Goal: Task Accomplishment & Management: Manage account settings

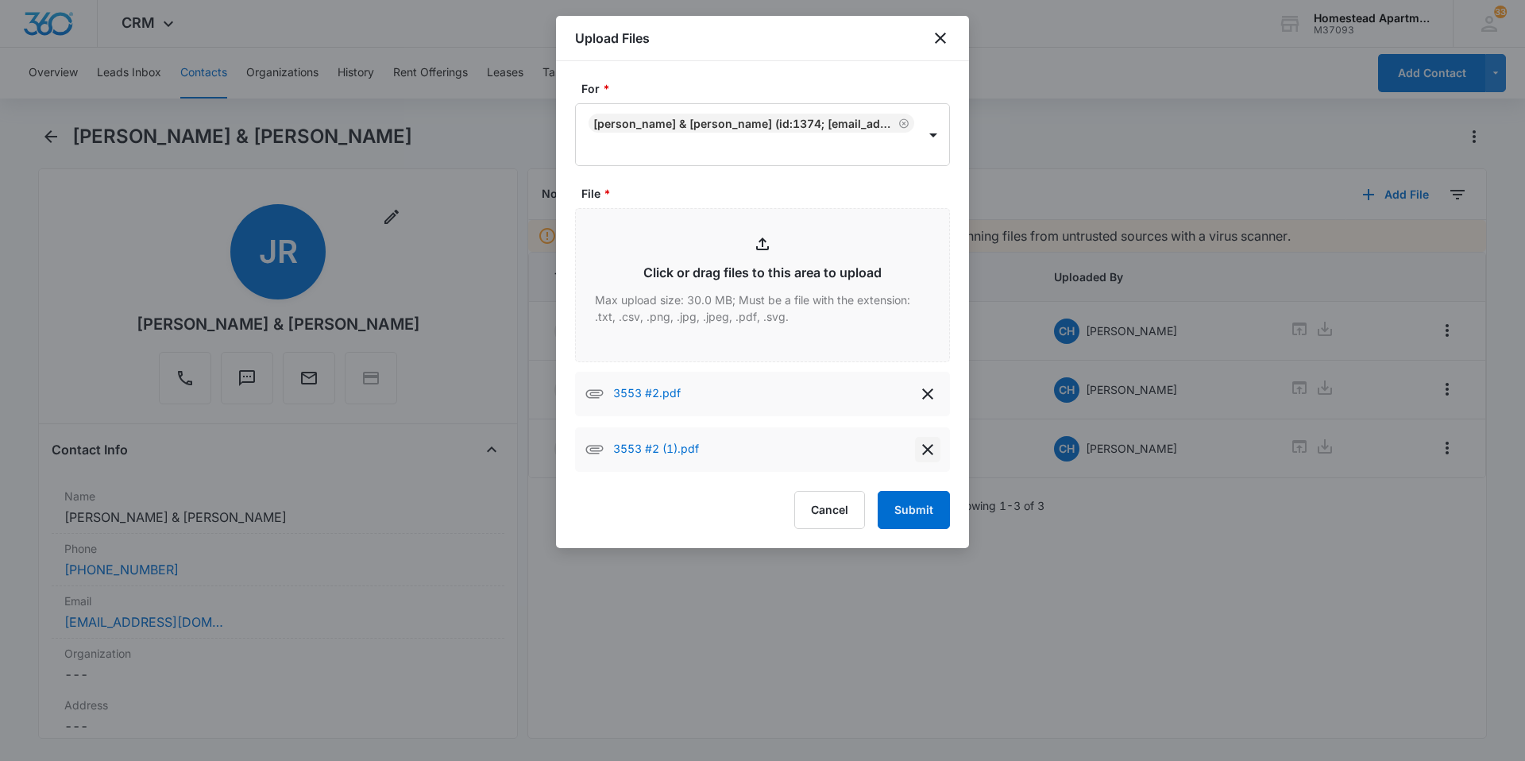
click at [920, 437] on button "delete" at bounding box center [927, 449] width 25 height 25
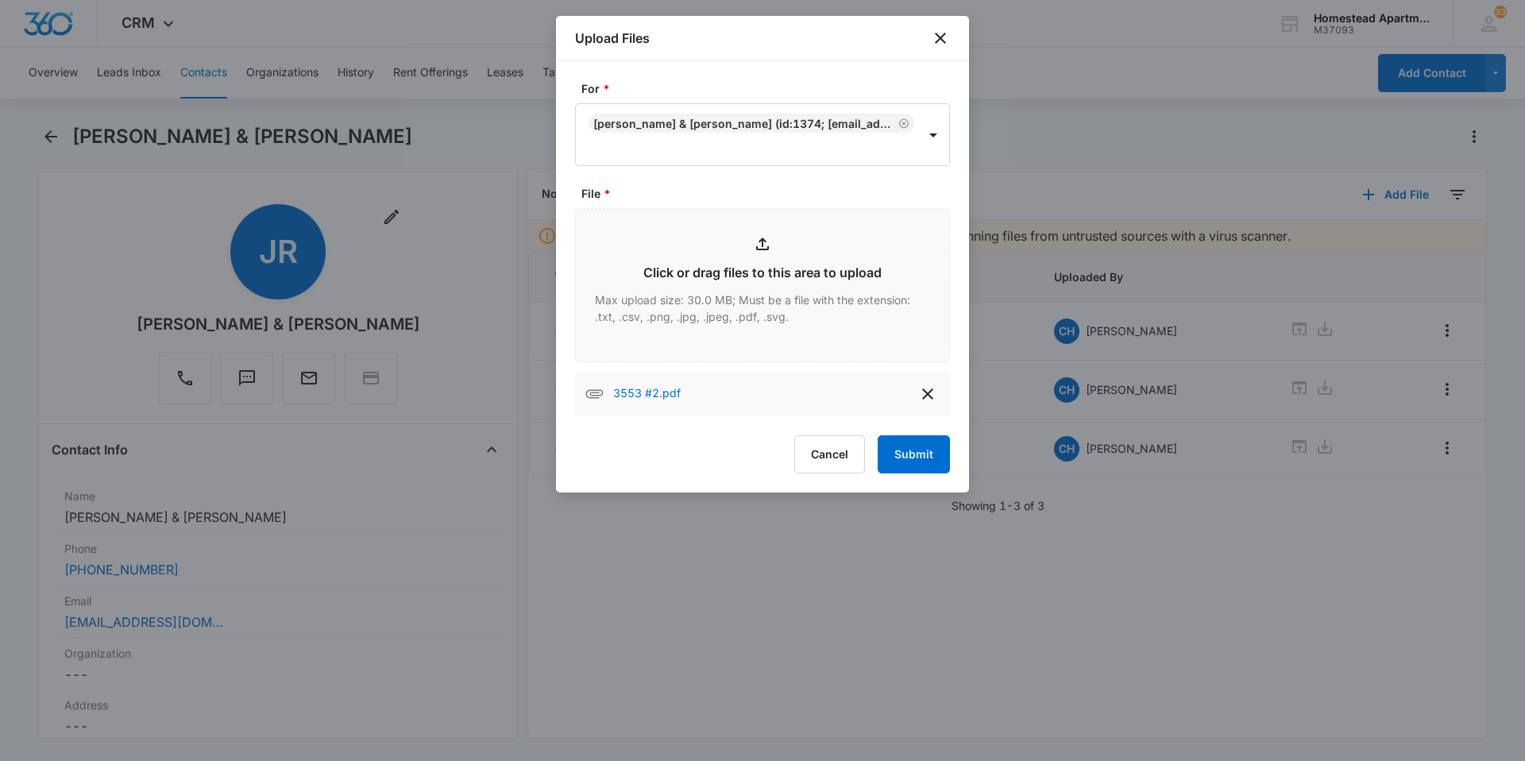
click at [697, 389] on div "3553 #2.pdf" at bounding box center [762, 394] width 375 height 44
drag, startPoint x: 697, startPoint y: 389, endPoint x: 712, endPoint y: 395, distance: 16.1
click at [712, 395] on div "3553 #2.pdf" at bounding box center [762, 394] width 375 height 44
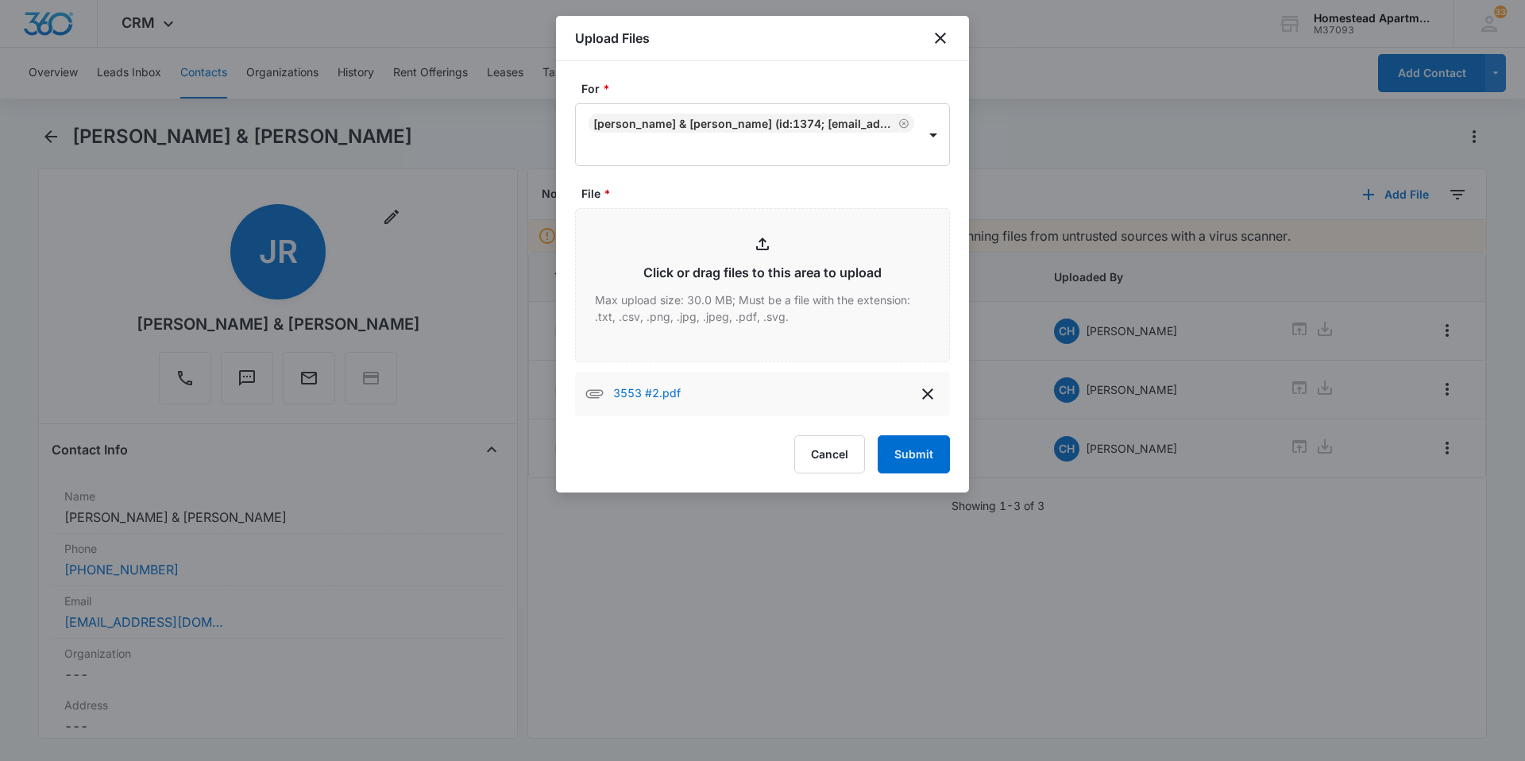
drag, startPoint x: 712, startPoint y: 395, endPoint x: 687, endPoint y: 388, distance: 25.4
click at [687, 388] on div "3553 #2.pdf" at bounding box center [762, 394] width 375 height 44
click at [929, 450] on button "Submit" at bounding box center [914, 454] width 72 height 38
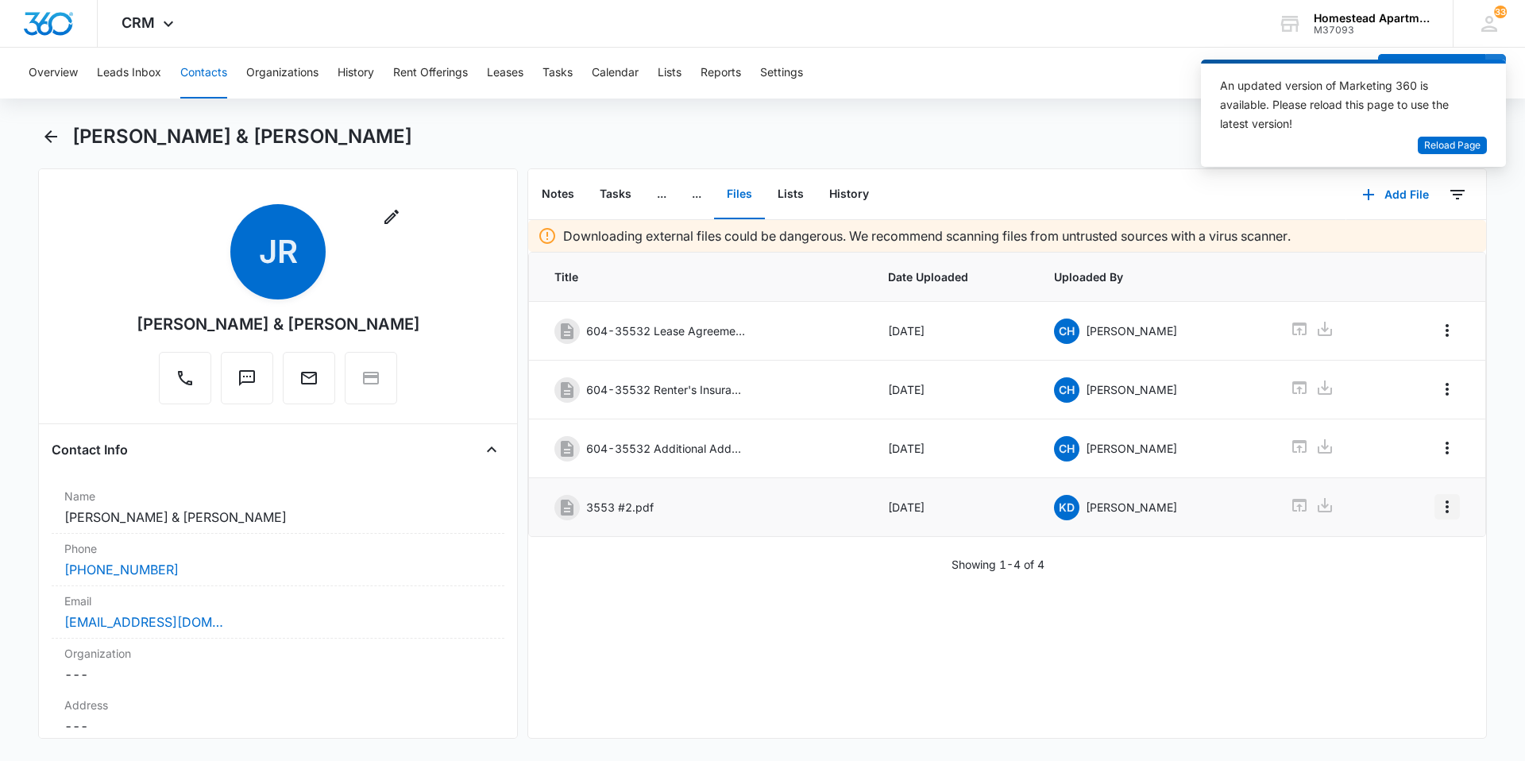
click at [1438, 505] on icon "Overflow Menu" at bounding box center [1447, 506] width 19 height 19
click at [1385, 546] on div "Edit" at bounding box center [1392, 551] width 33 height 11
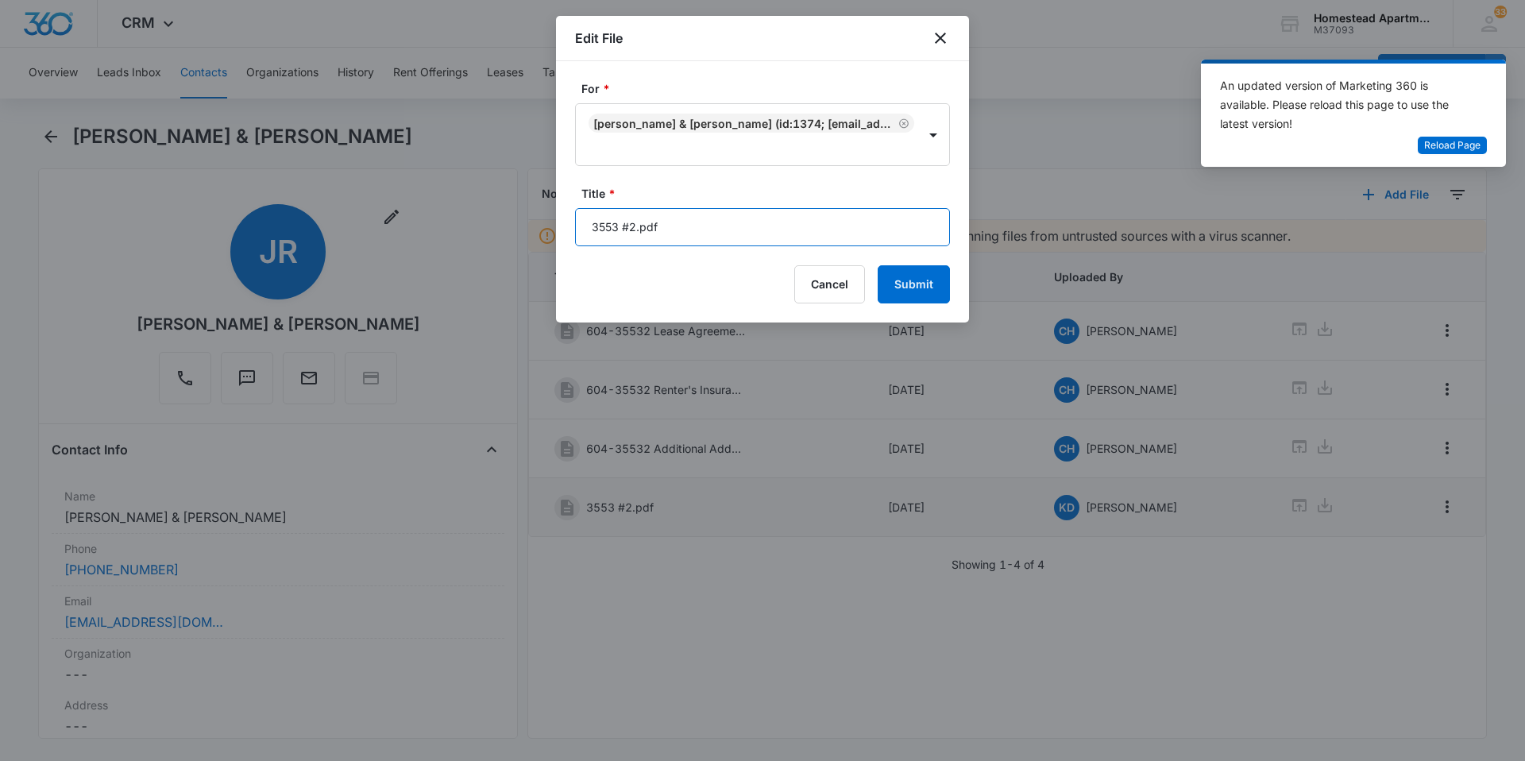
click at [671, 221] on input "3553 #2.pdf" at bounding box center [762, 227] width 375 height 38
type input "3"
type input "[DATE]-[DATE]"
click at [906, 286] on button "Submit" at bounding box center [914, 284] width 72 height 38
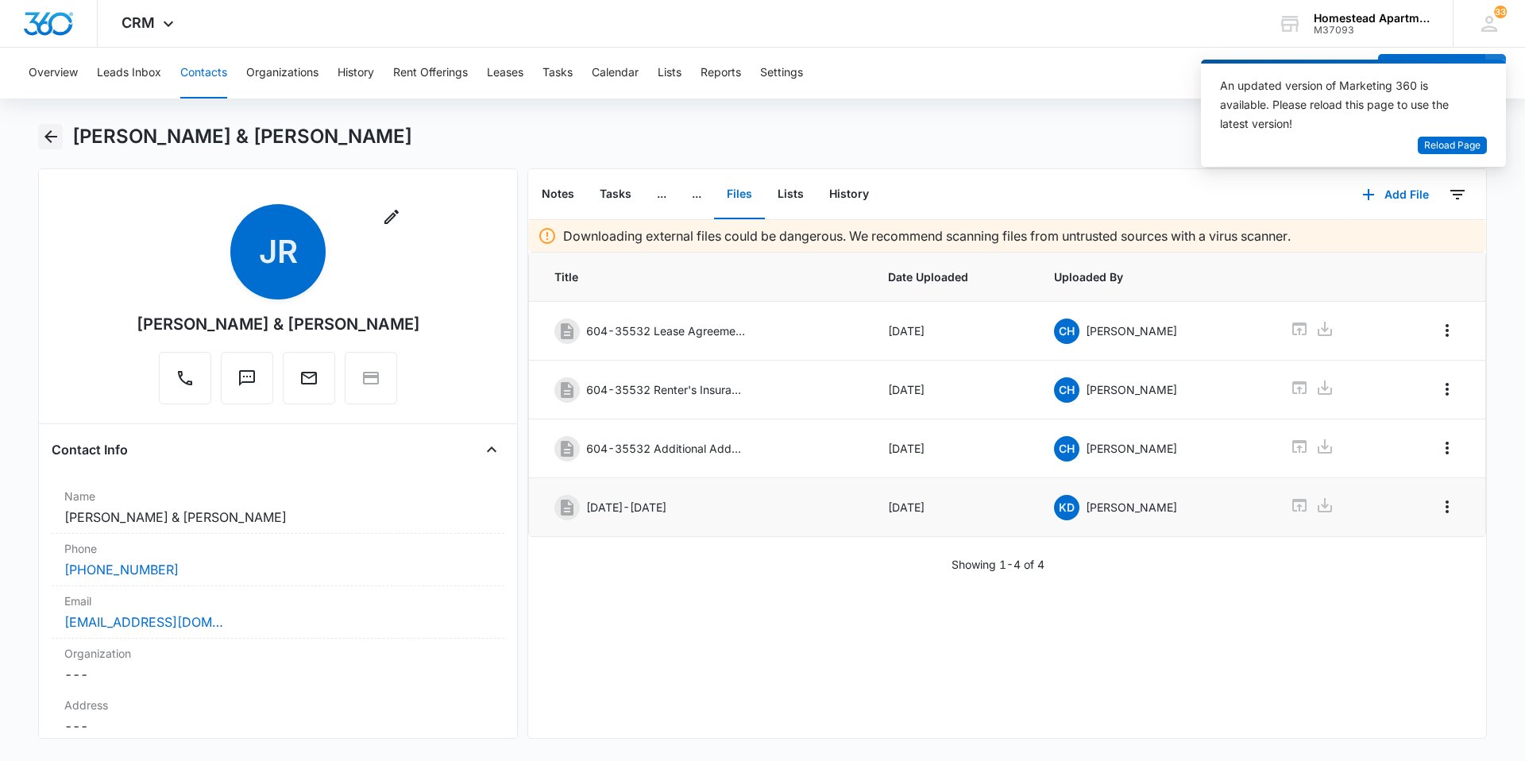
click at [57, 132] on icon "Back" at bounding box center [50, 136] width 19 height 19
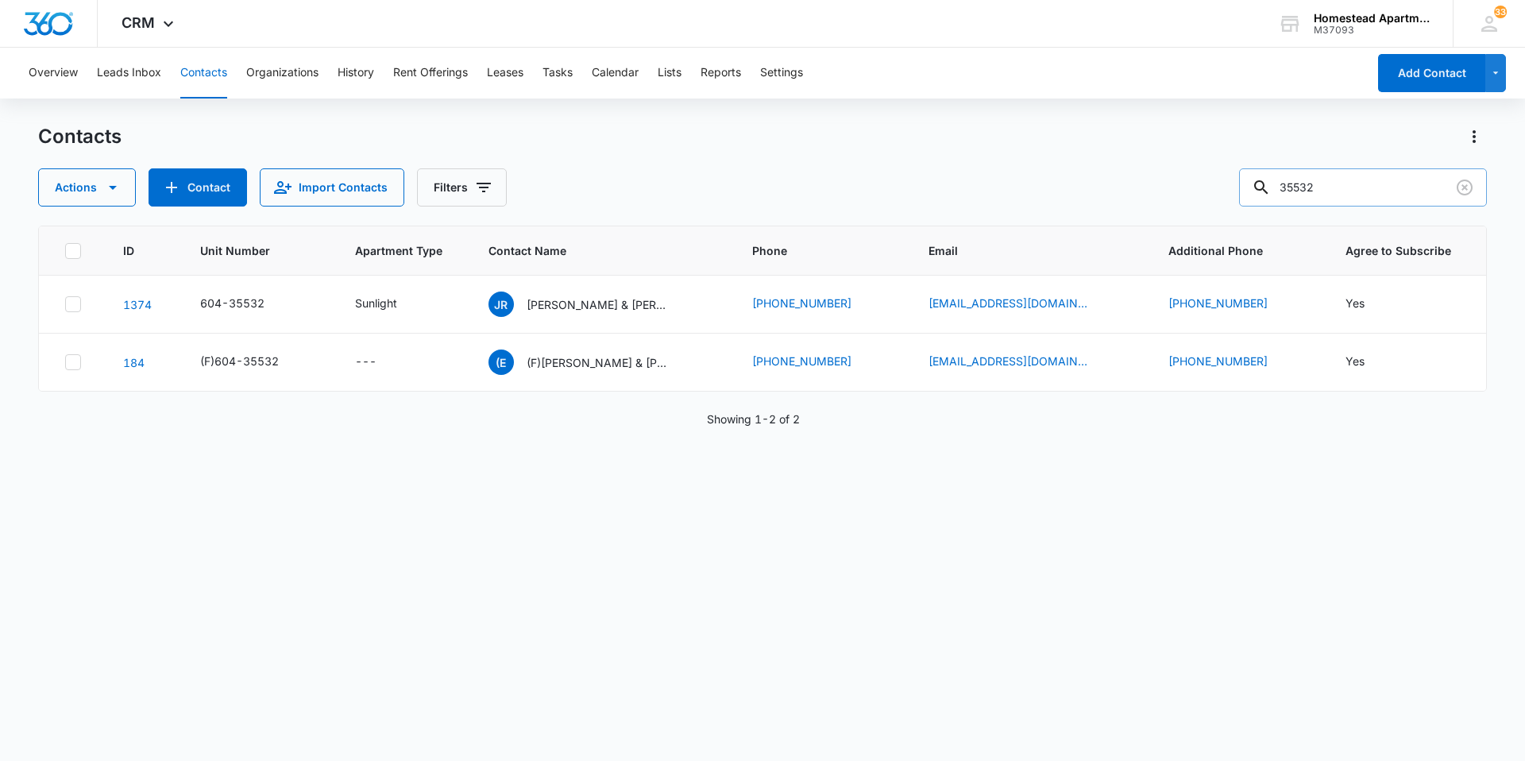
click at [1339, 188] on input "35532" at bounding box center [1363, 187] width 248 height 38
type input "36074"
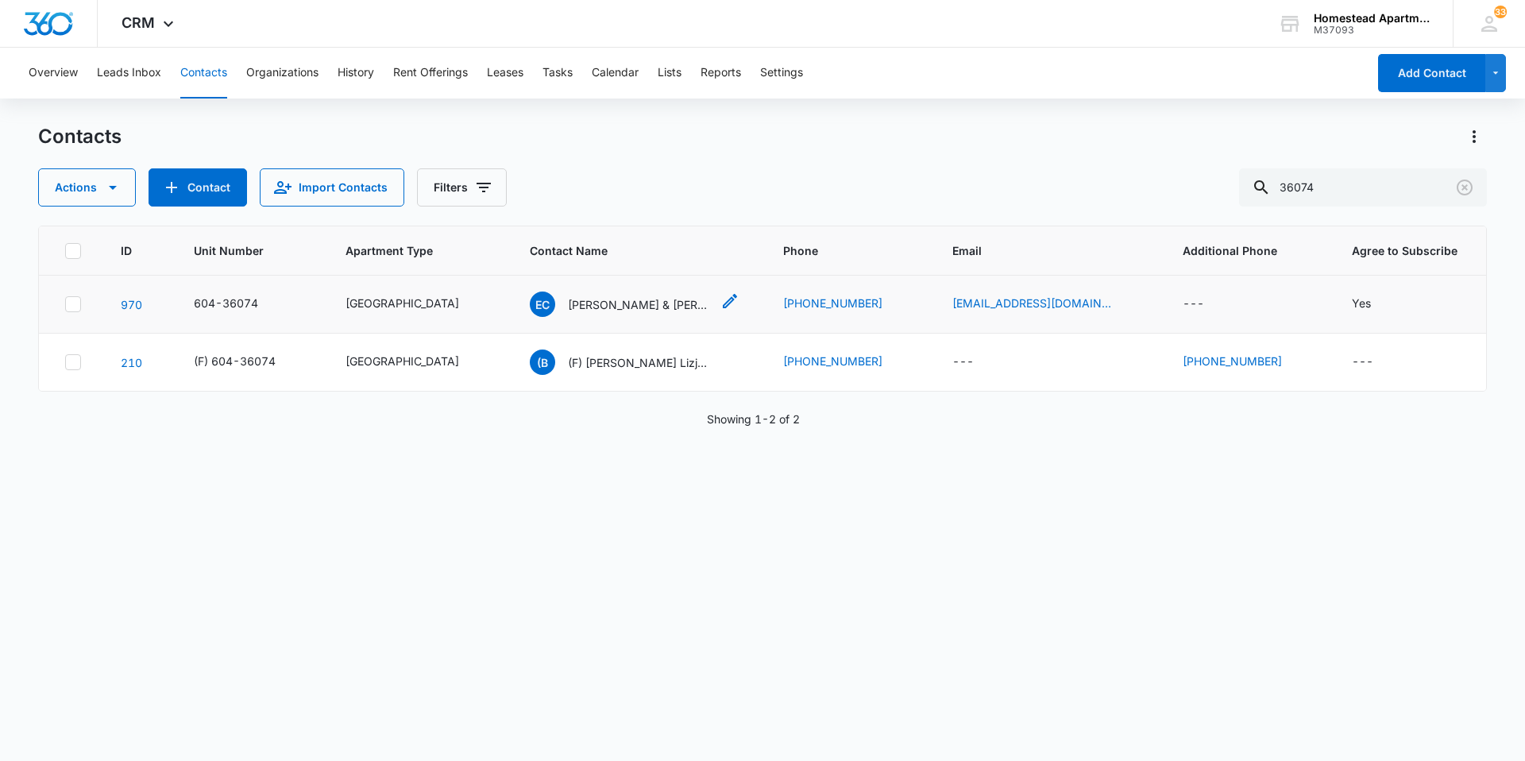
click at [668, 304] on p "[PERSON_NAME] & [PERSON_NAME]" at bounding box center [639, 304] width 143 height 17
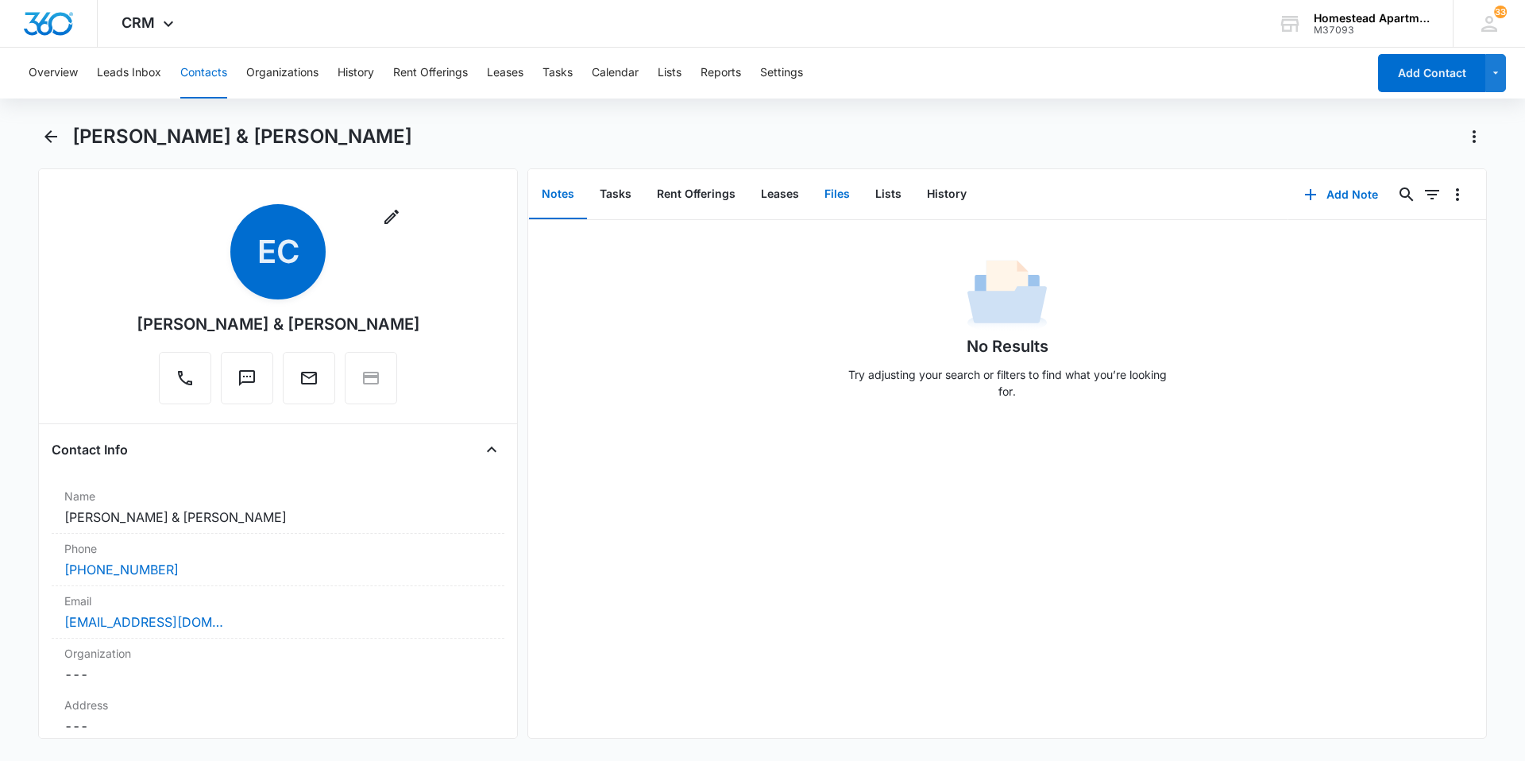
click at [843, 191] on button "Files" at bounding box center [837, 194] width 51 height 49
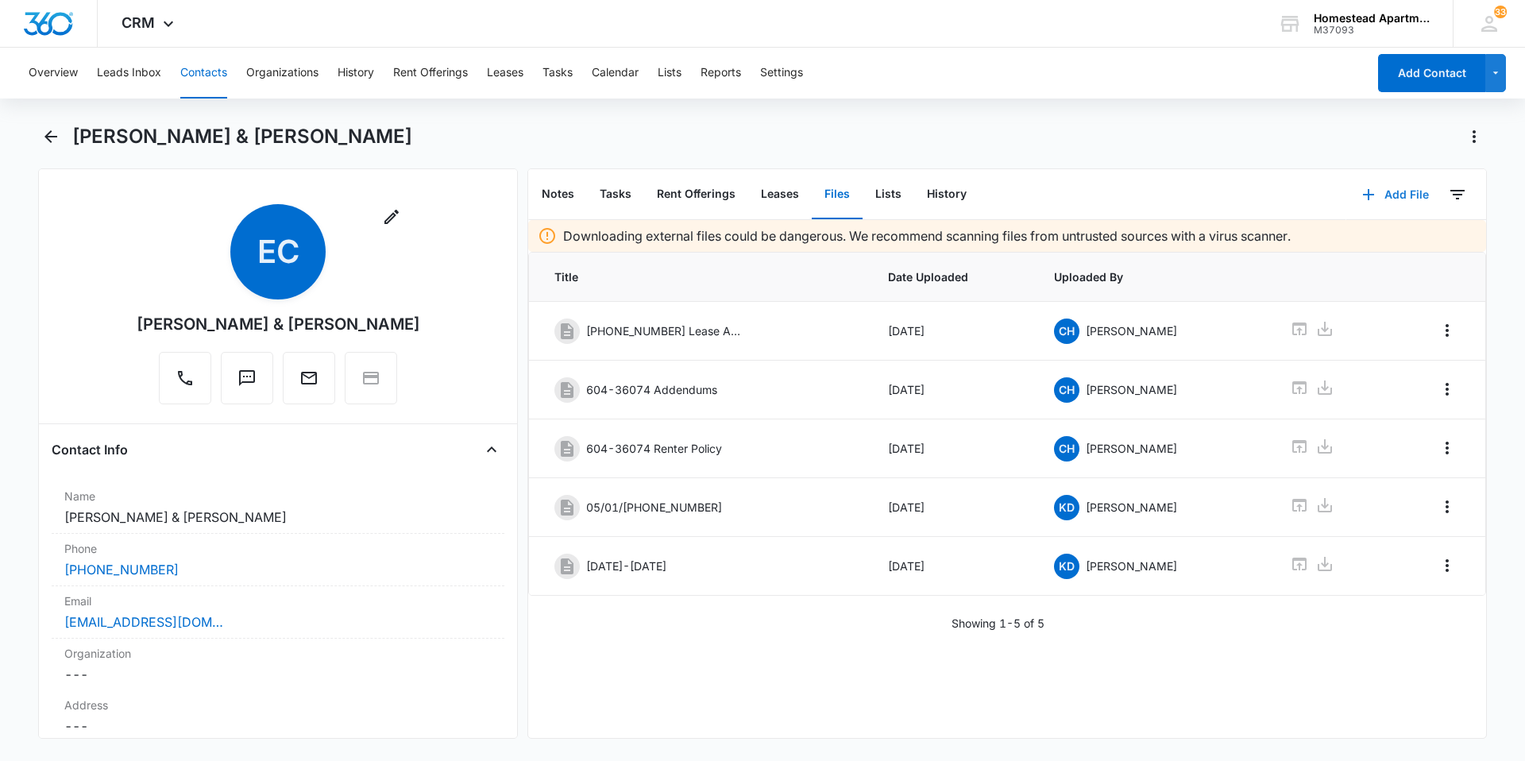
click at [1388, 185] on button "Add File" at bounding box center [1395, 195] width 98 height 38
click at [1365, 237] on button "Upload Files" at bounding box center [1383, 246] width 121 height 24
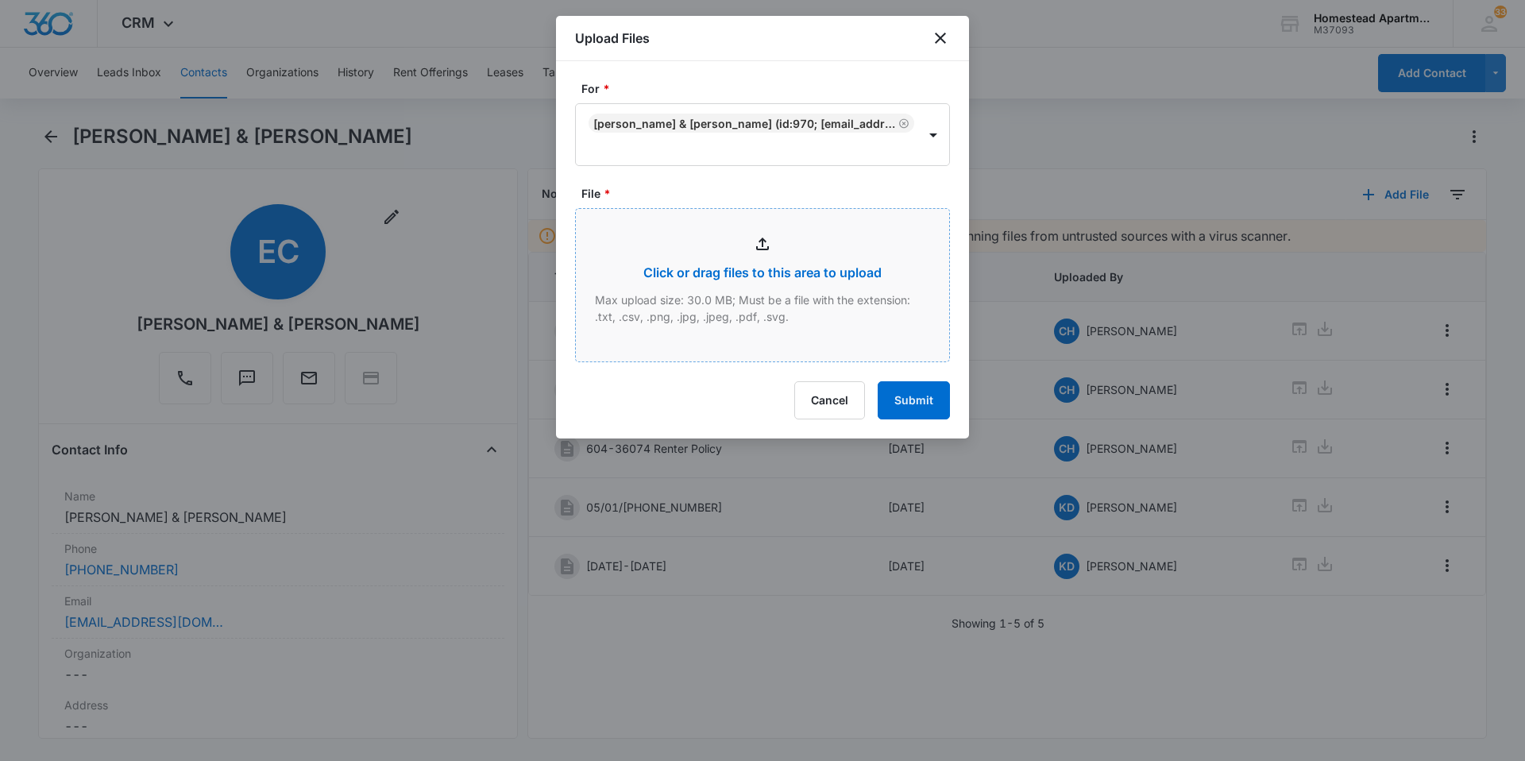
type input "C:\fakepath\3607 #4.pdf"
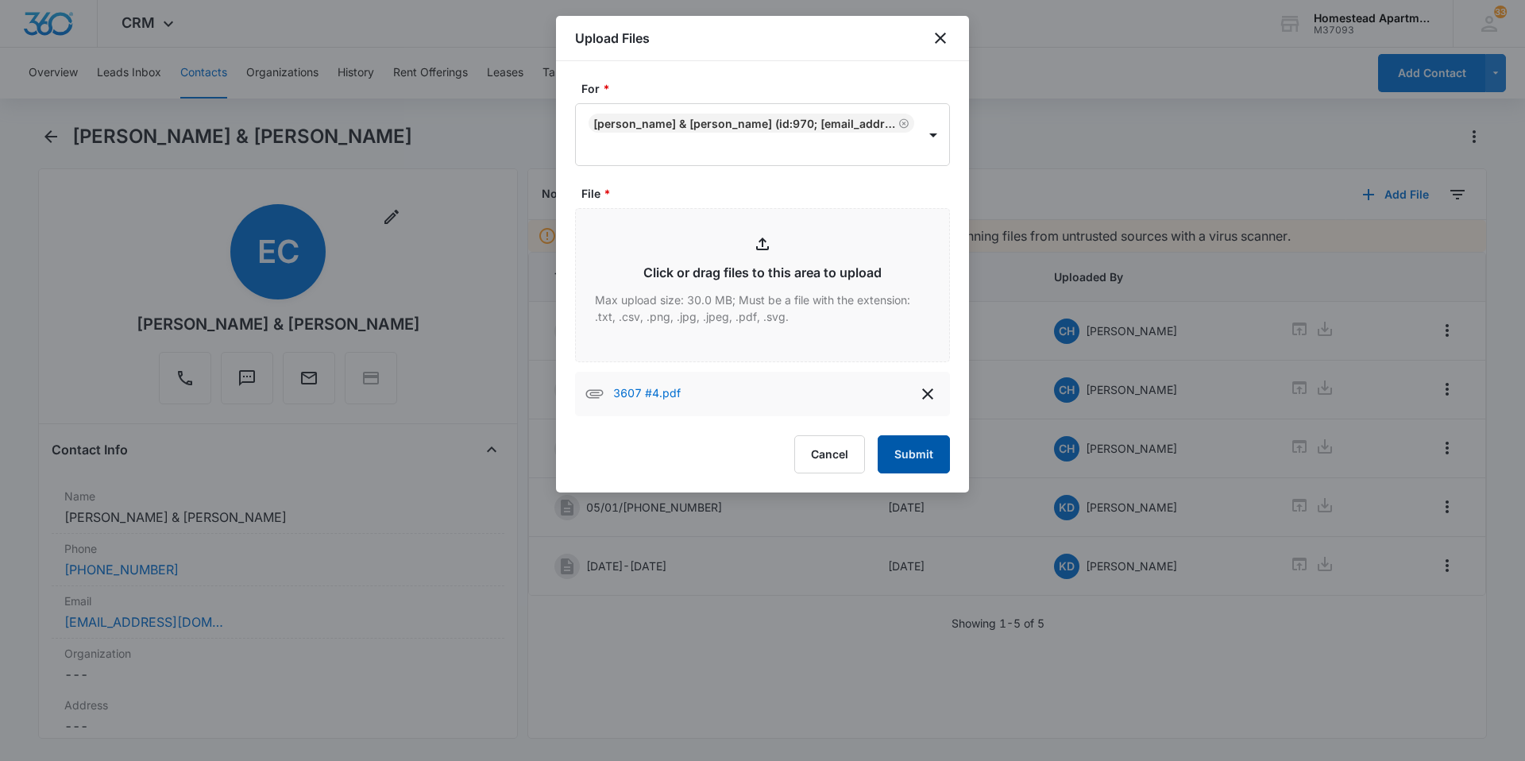
click at [915, 453] on button "Submit" at bounding box center [914, 454] width 72 height 38
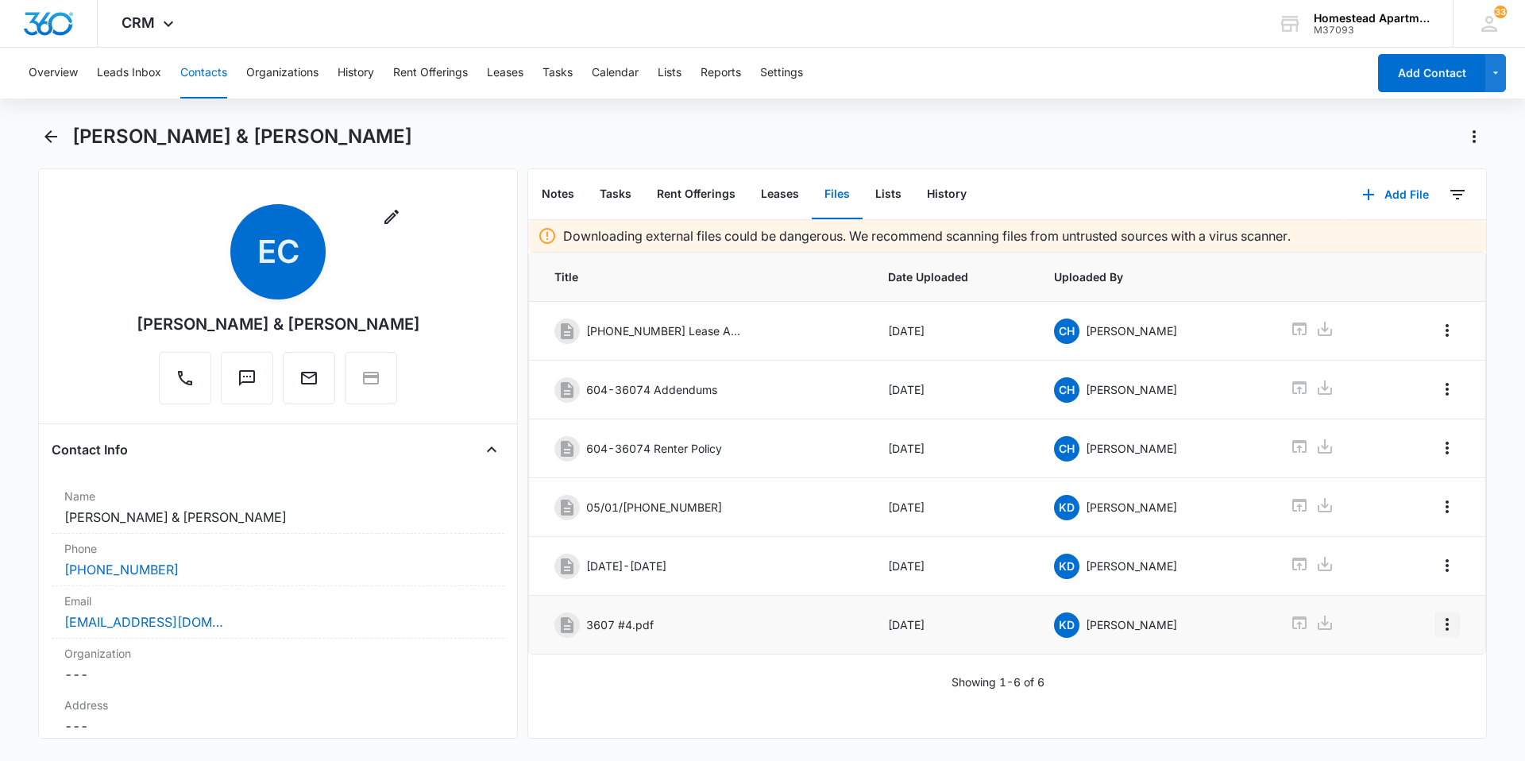
click at [1439, 631] on icon "Overflow Menu" at bounding box center [1447, 624] width 19 height 19
click at [1386, 663] on div "Edit" at bounding box center [1392, 668] width 33 height 11
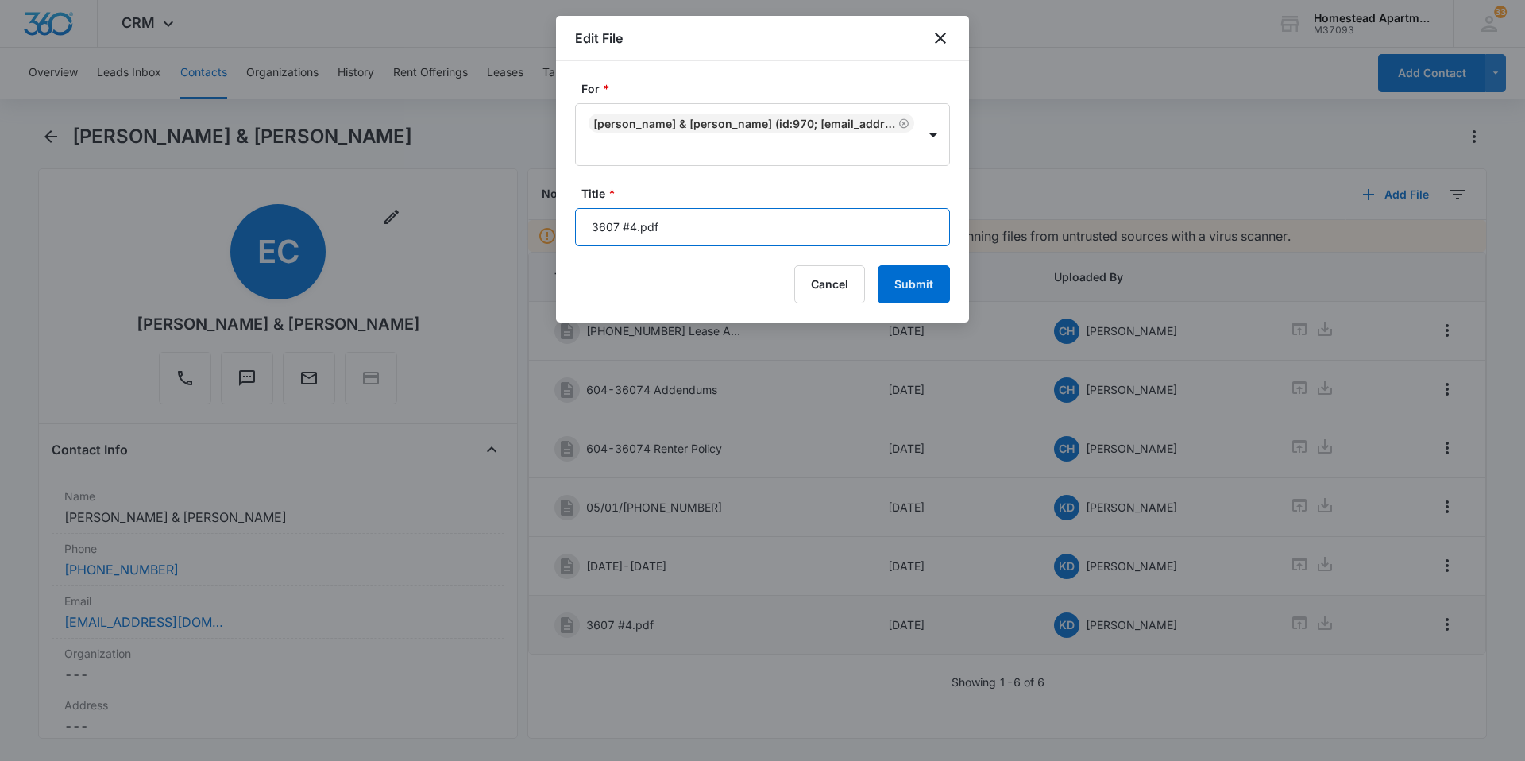
click at [668, 232] on input "3607 #4.pdf" at bounding box center [762, 227] width 375 height 38
type input "3"
type input "11/01/2025-4/30/2026"
click at [930, 280] on button "Submit" at bounding box center [914, 284] width 72 height 38
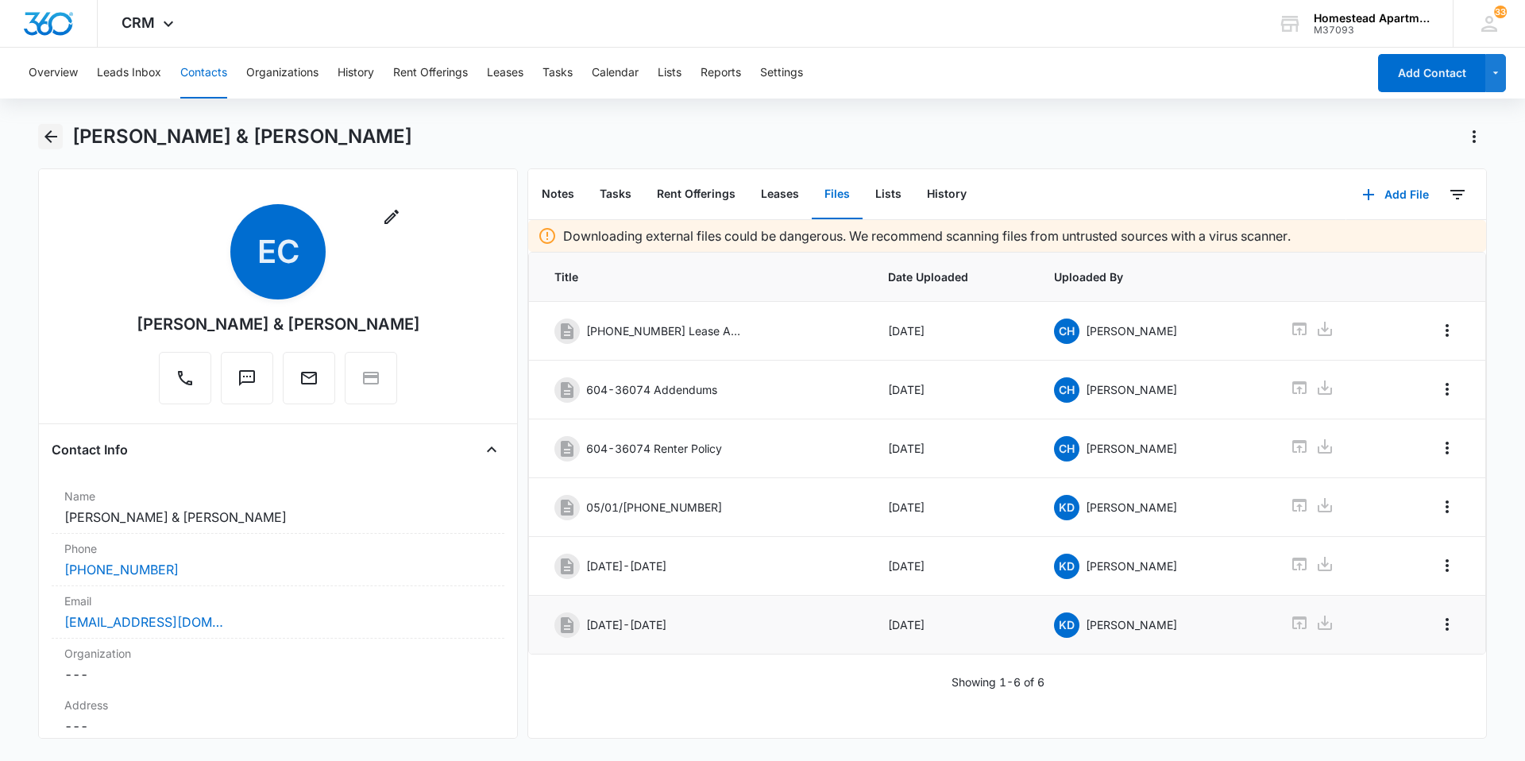
click at [56, 131] on icon "Back" at bounding box center [50, 136] width 19 height 19
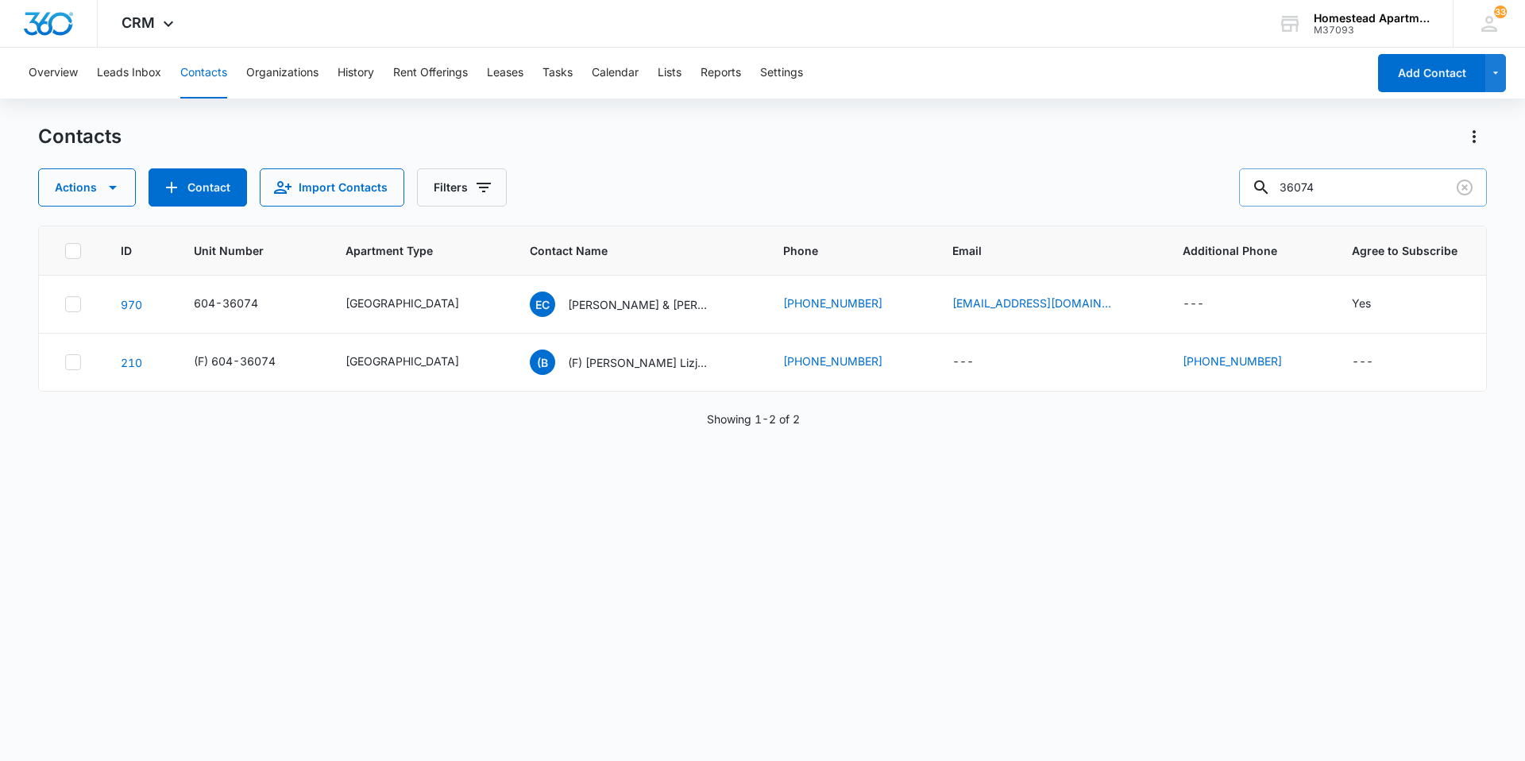
click at [1342, 188] on input "36074" at bounding box center [1363, 187] width 248 height 38
type input "36194"
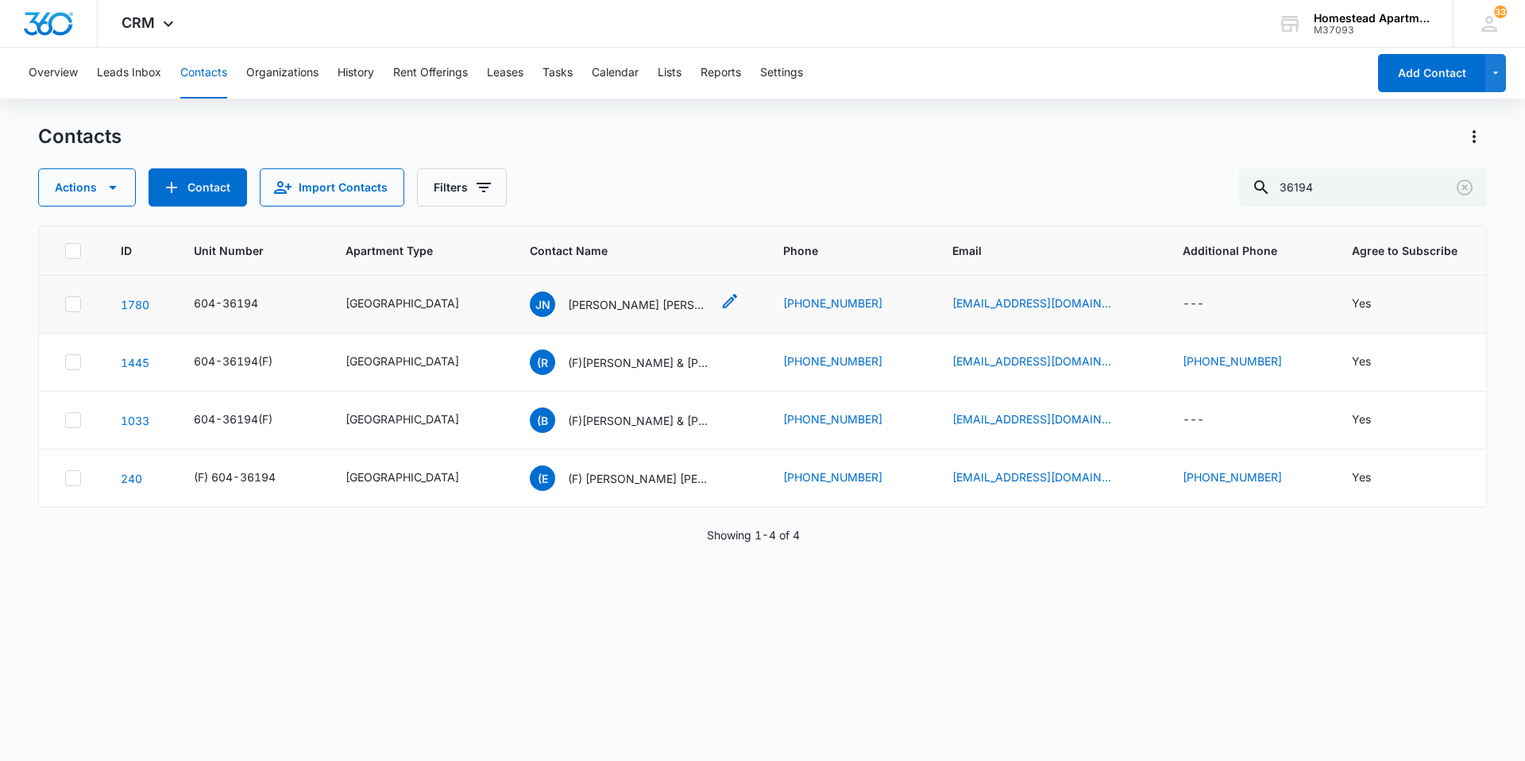
click at [582, 299] on p "Jose Nunez Maldonado" at bounding box center [639, 304] width 143 height 17
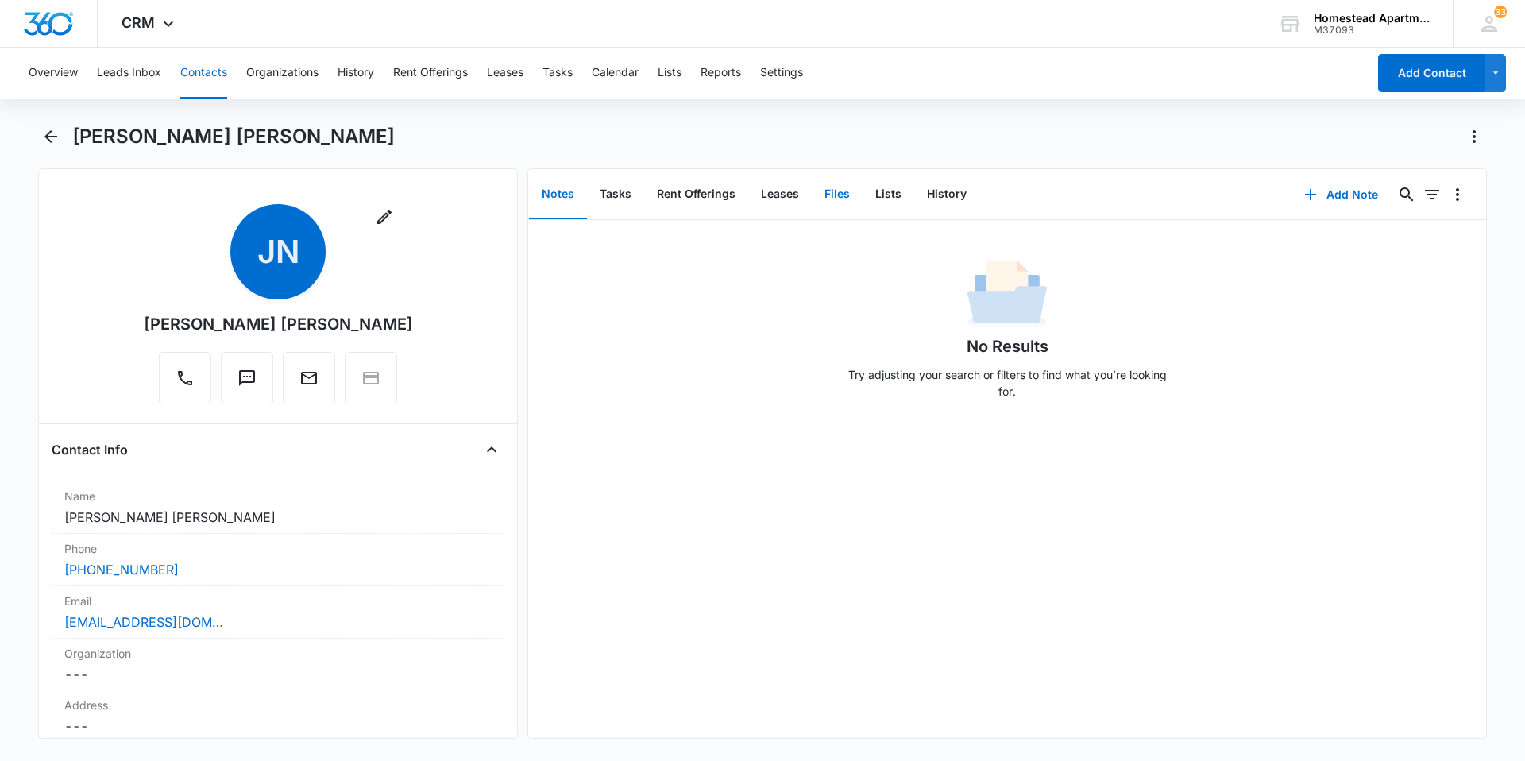
click at [837, 198] on button "Files" at bounding box center [837, 194] width 51 height 49
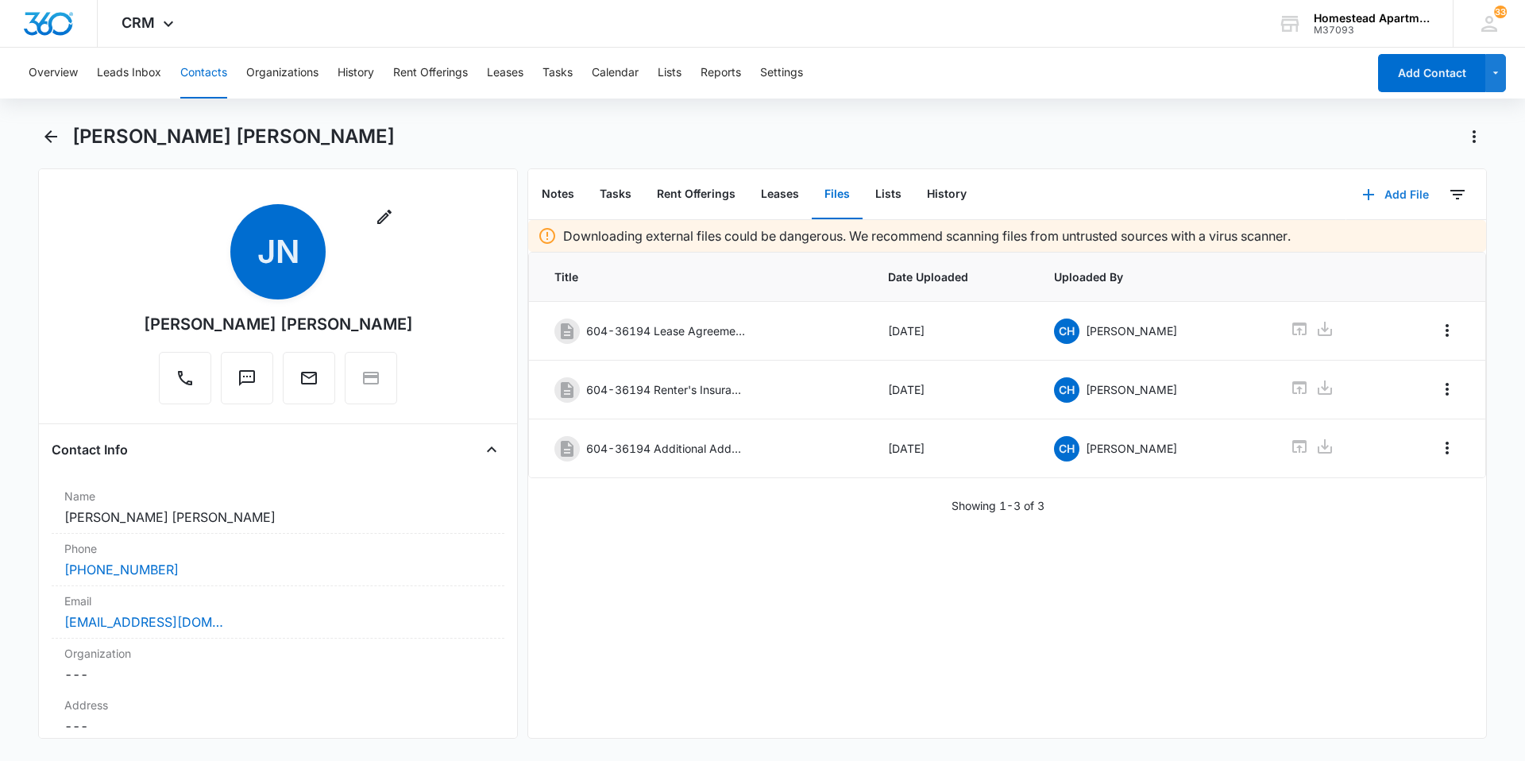
click at [1375, 193] on button "Add File" at bounding box center [1395, 195] width 98 height 38
click at [1357, 241] on div "Upload Files" at bounding box center [1374, 245] width 64 height 11
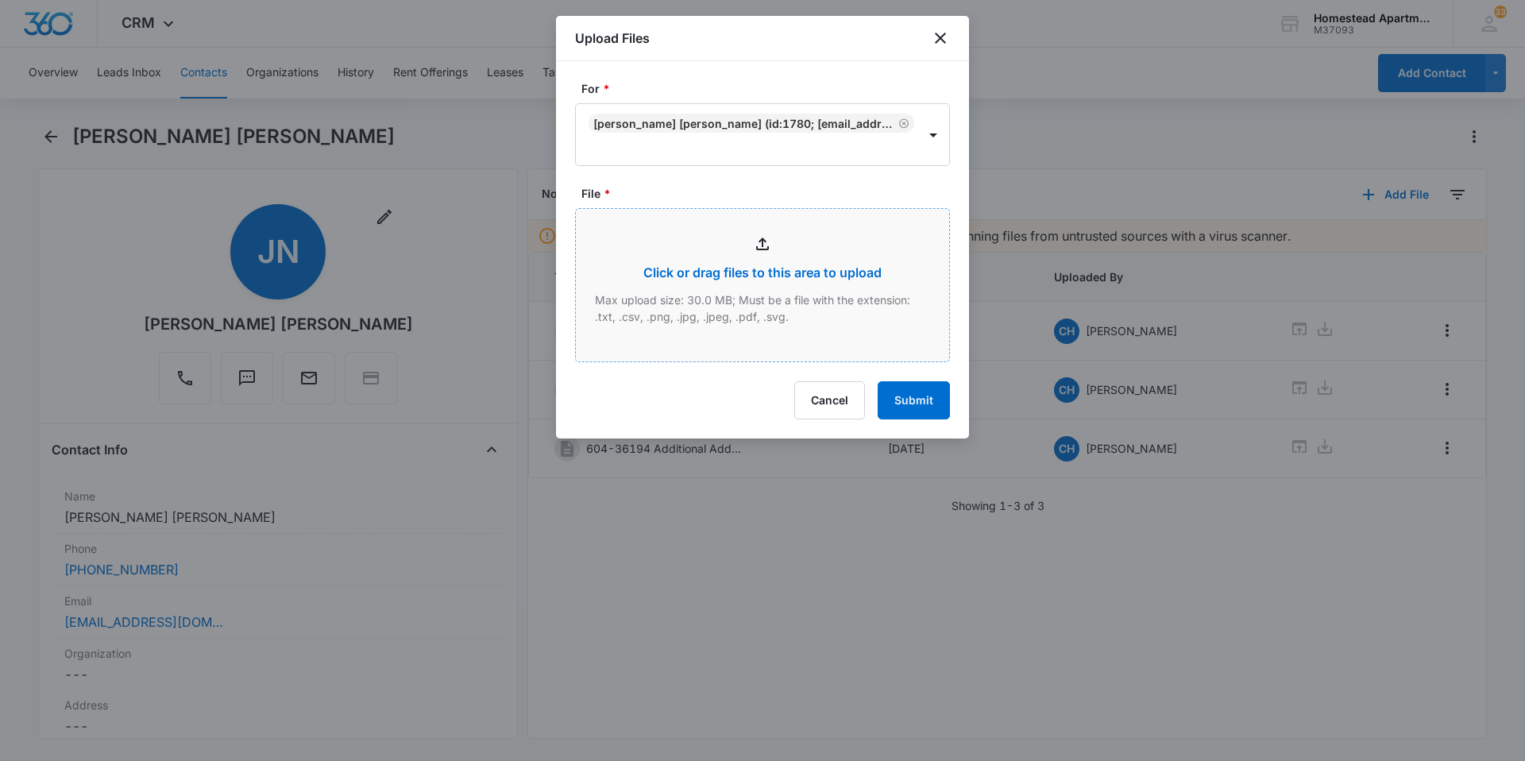
type input "C:\fakepath\3619 #4.pdf"
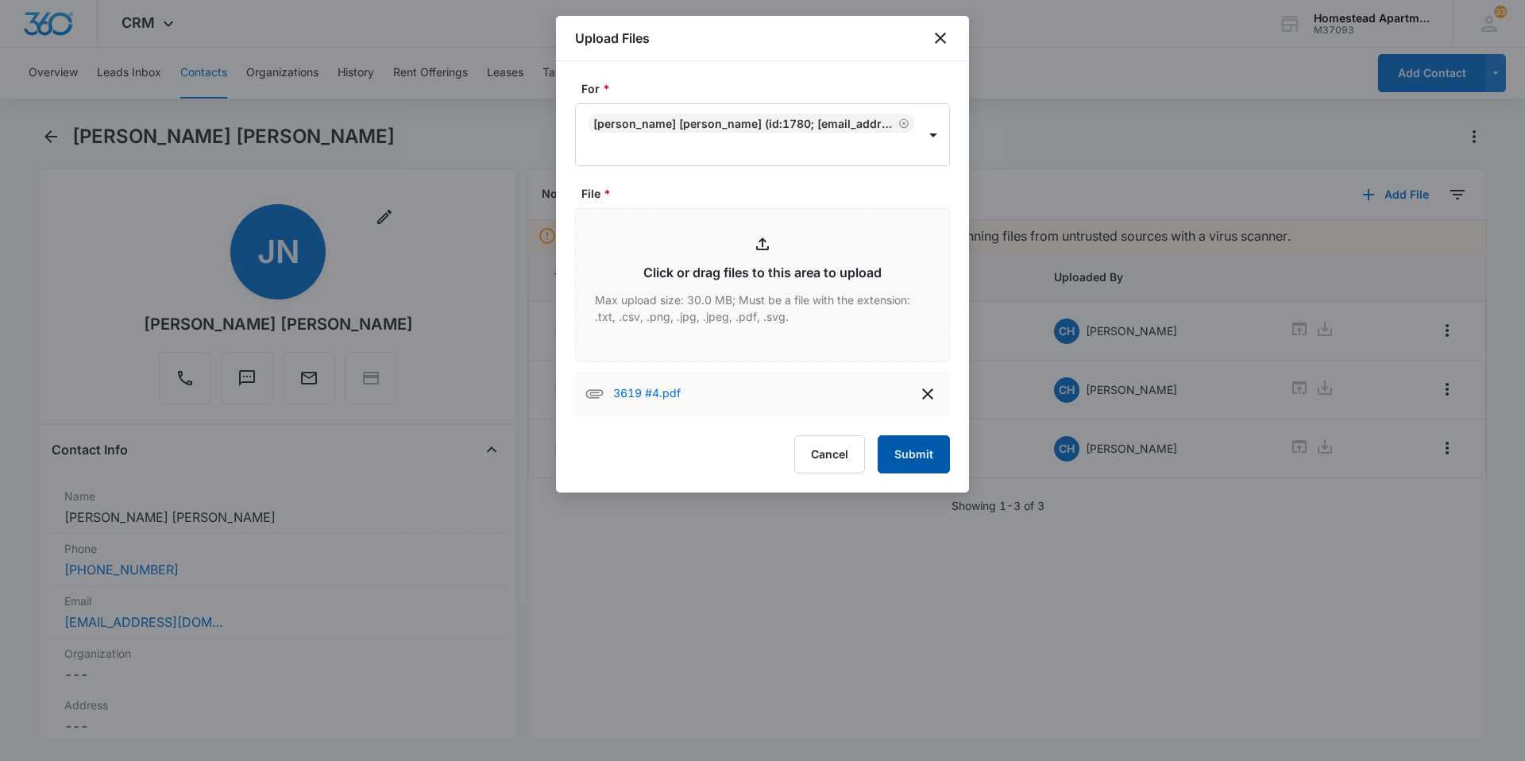
click at [929, 458] on button "Submit" at bounding box center [914, 454] width 72 height 38
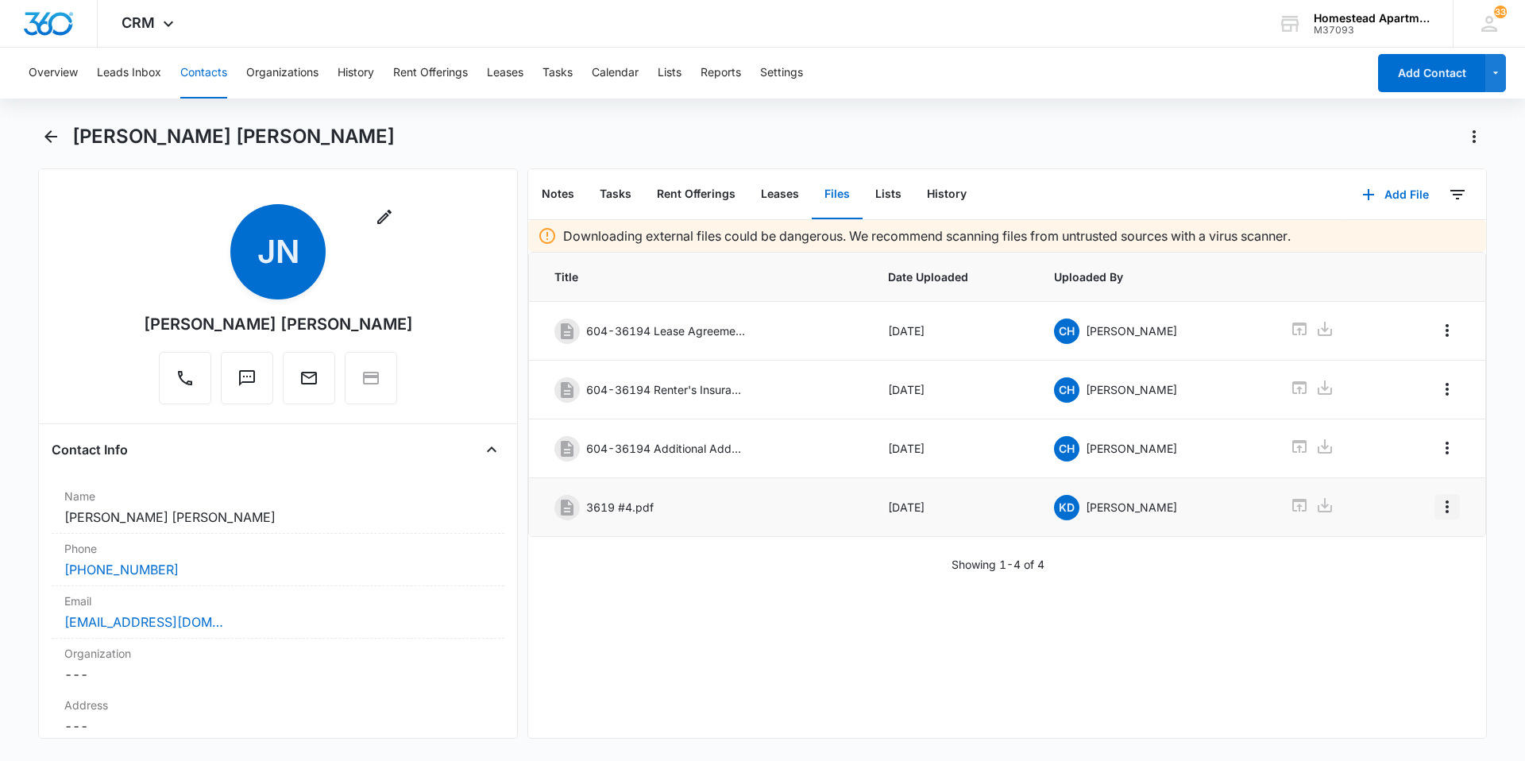
click at [1438, 508] on icon "Overflow Menu" at bounding box center [1447, 506] width 19 height 19
click at [1385, 550] on div "Edit" at bounding box center [1392, 551] width 33 height 11
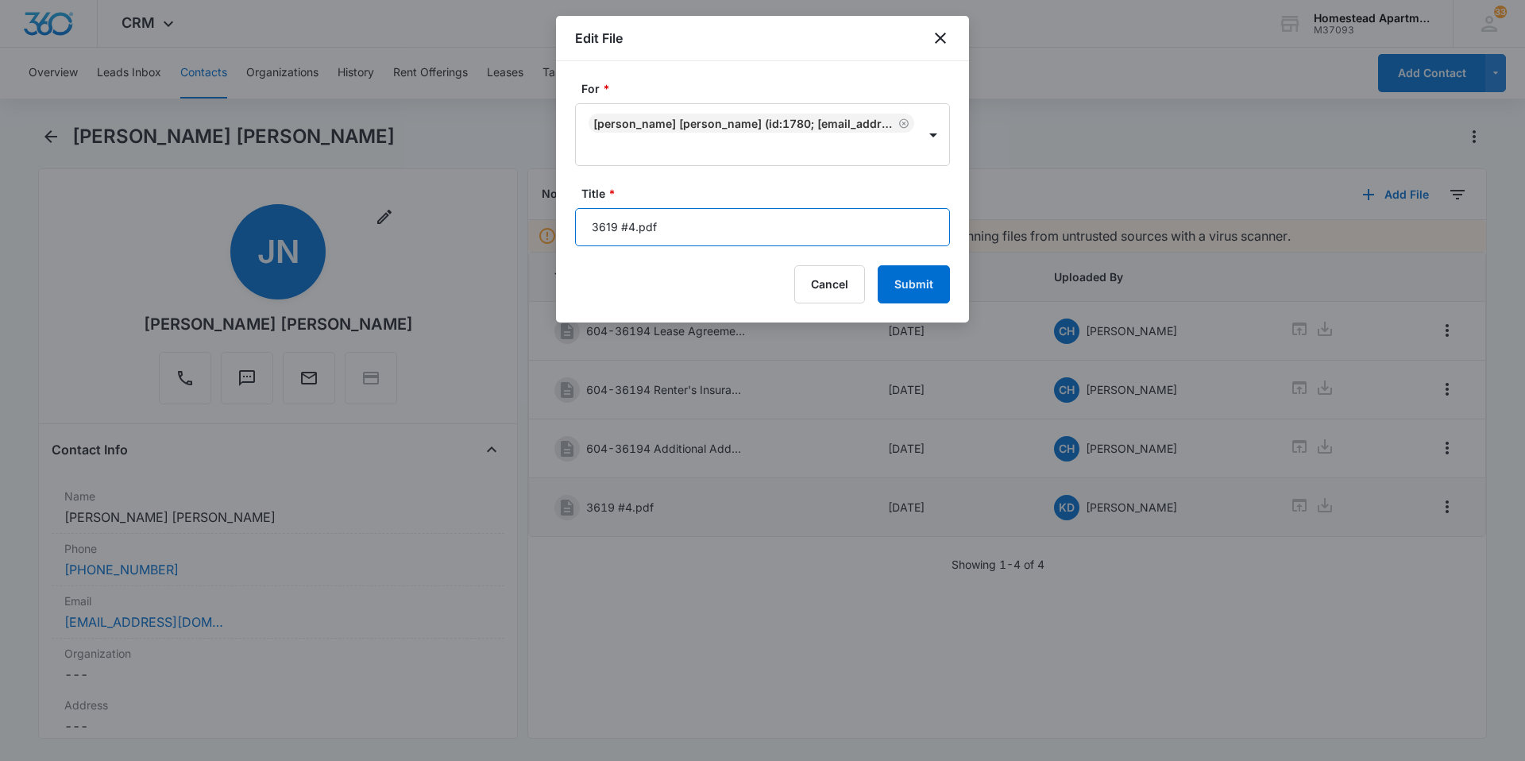
click at [670, 228] on input "3619 #4.pdf" at bounding box center [762, 227] width 375 height 38
type input "3"
type input "12/01/2025-05/31/2026"
click at [915, 282] on button "Submit" at bounding box center [914, 284] width 72 height 38
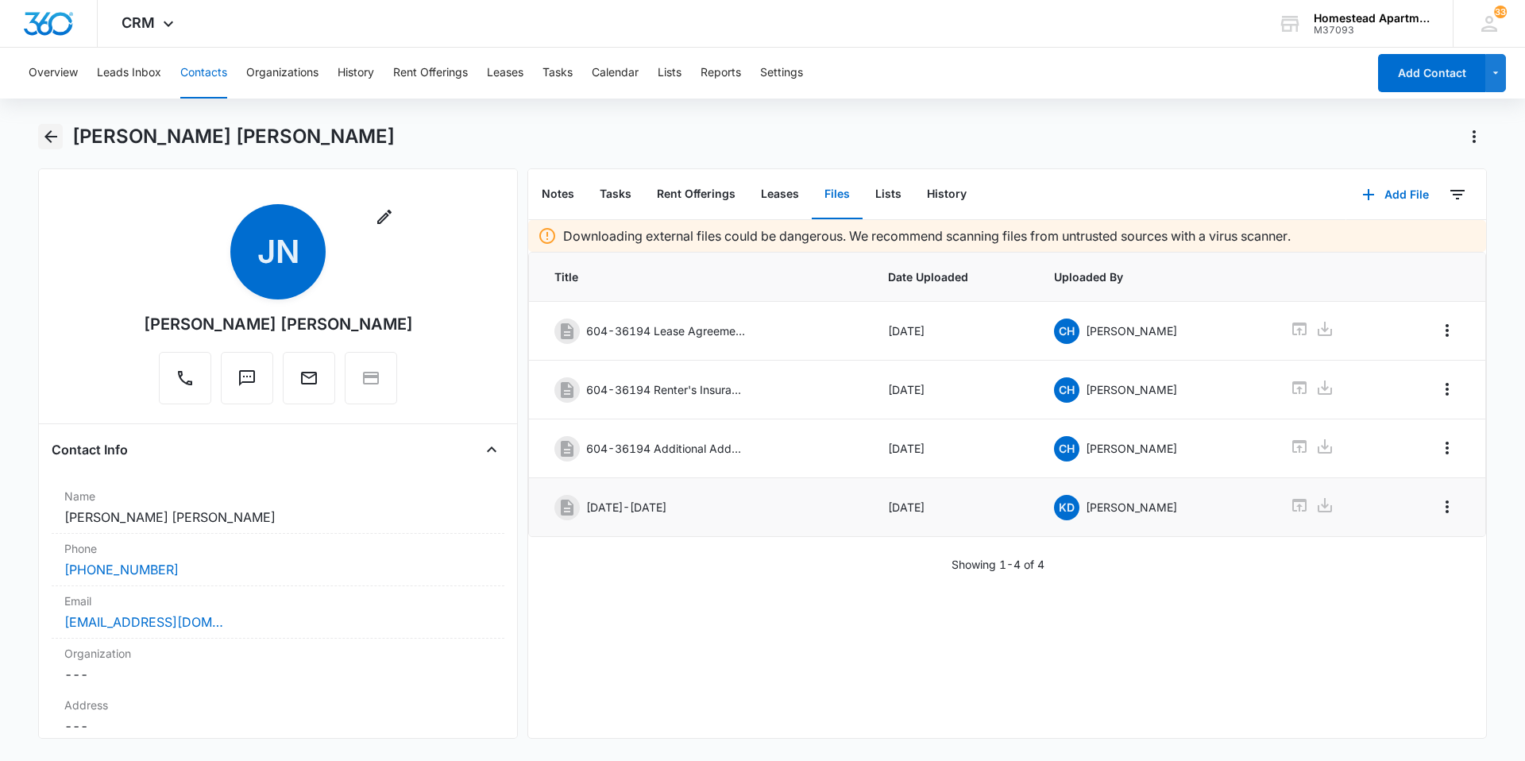
click at [44, 137] on icon "Back" at bounding box center [50, 136] width 19 height 19
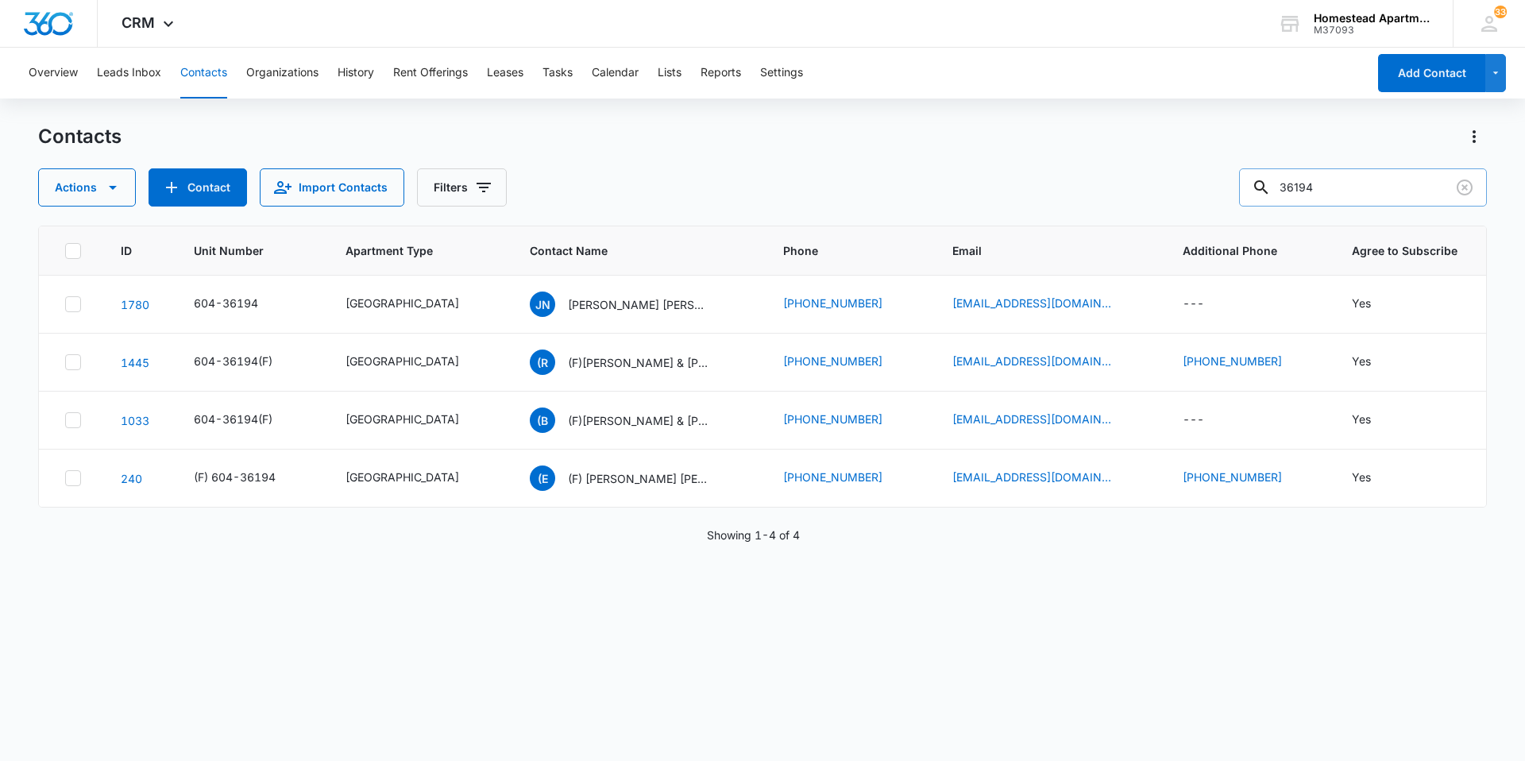
click at [1329, 189] on input "36194" at bounding box center [1363, 187] width 248 height 38
type input "38125"
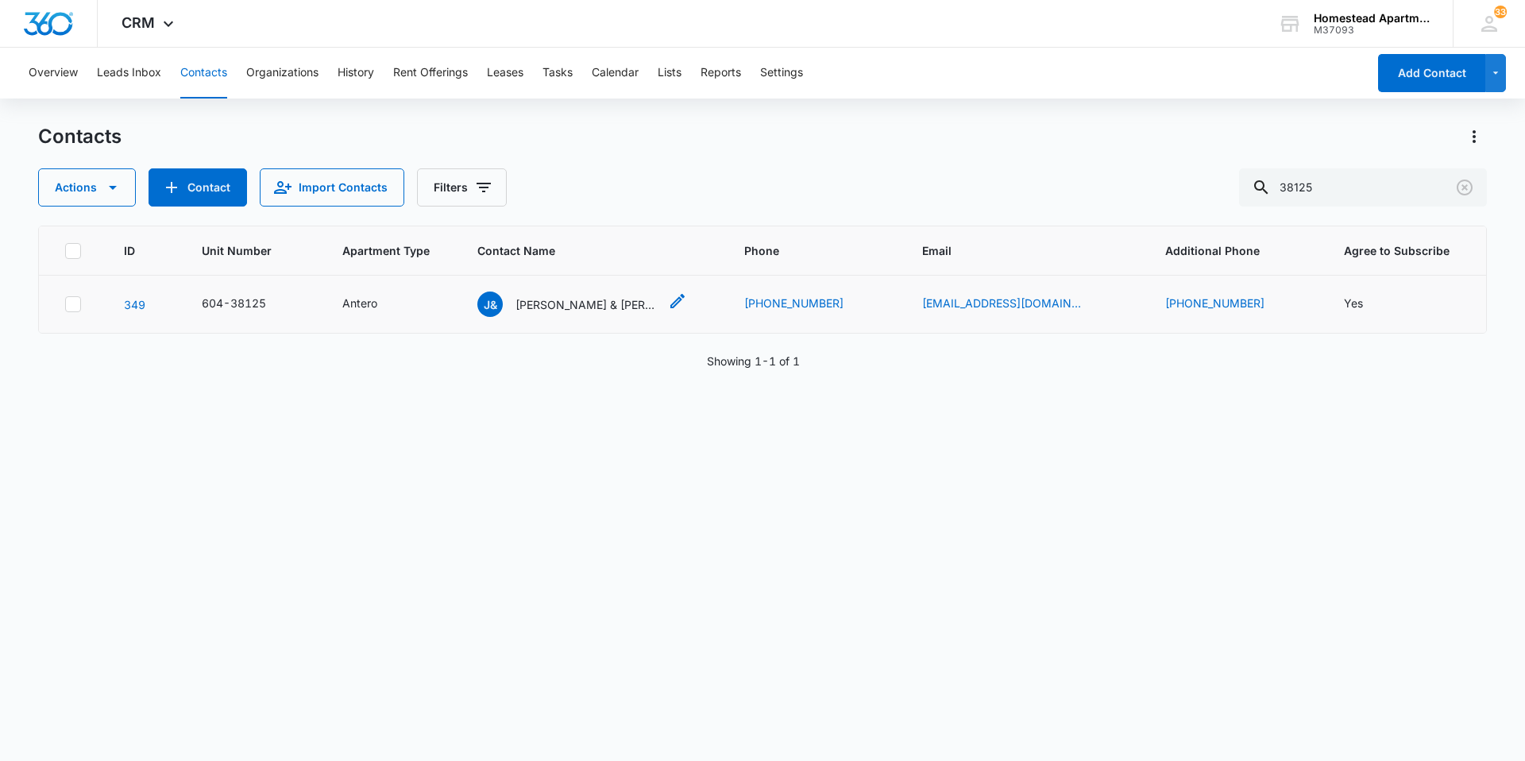
click at [623, 309] on p "Jose & Vilma Fierro" at bounding box center [587, 304] width 143 height 17
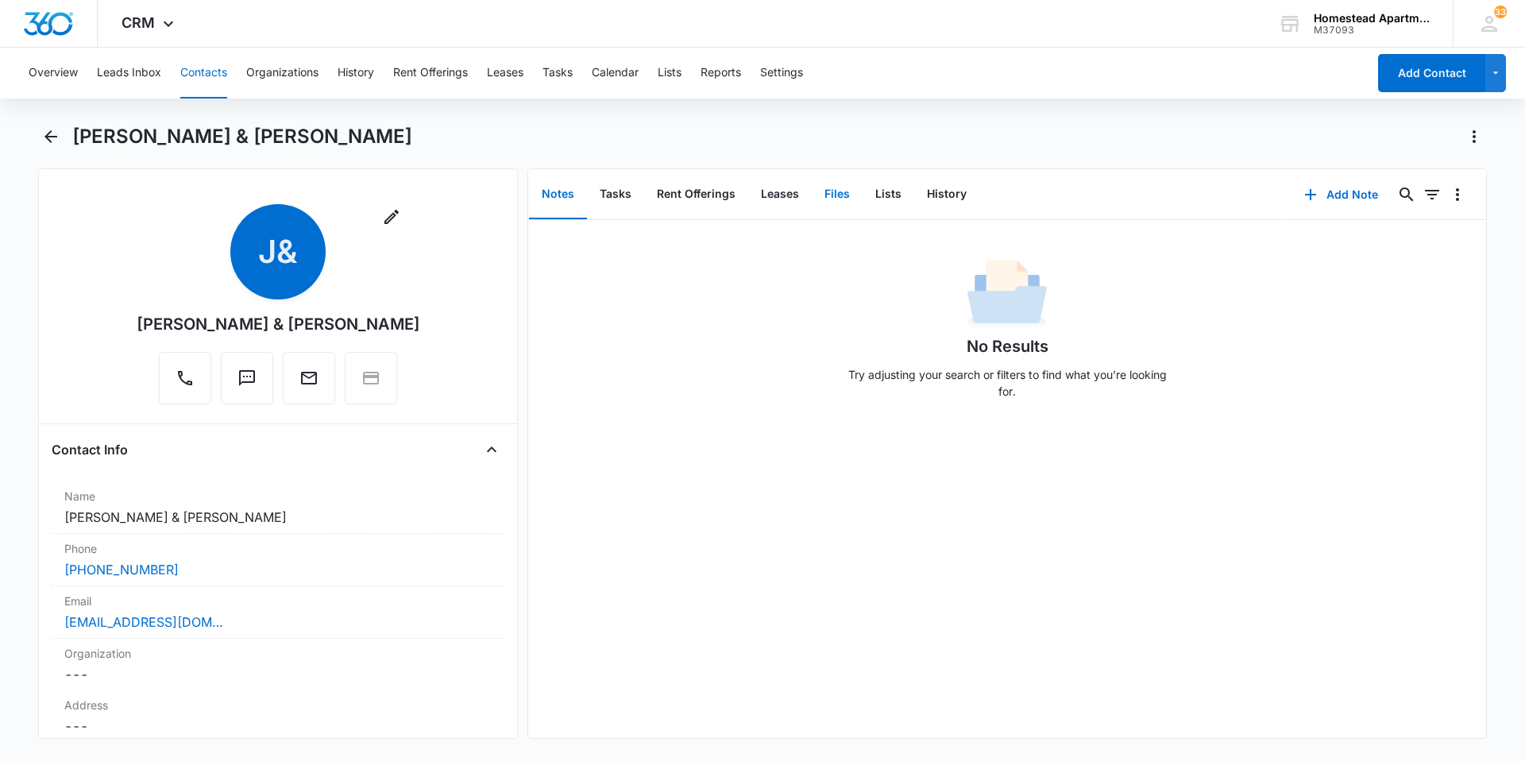
click at [840, 187] on button "Files" at bounding box center [837, 194] width 51 height 49
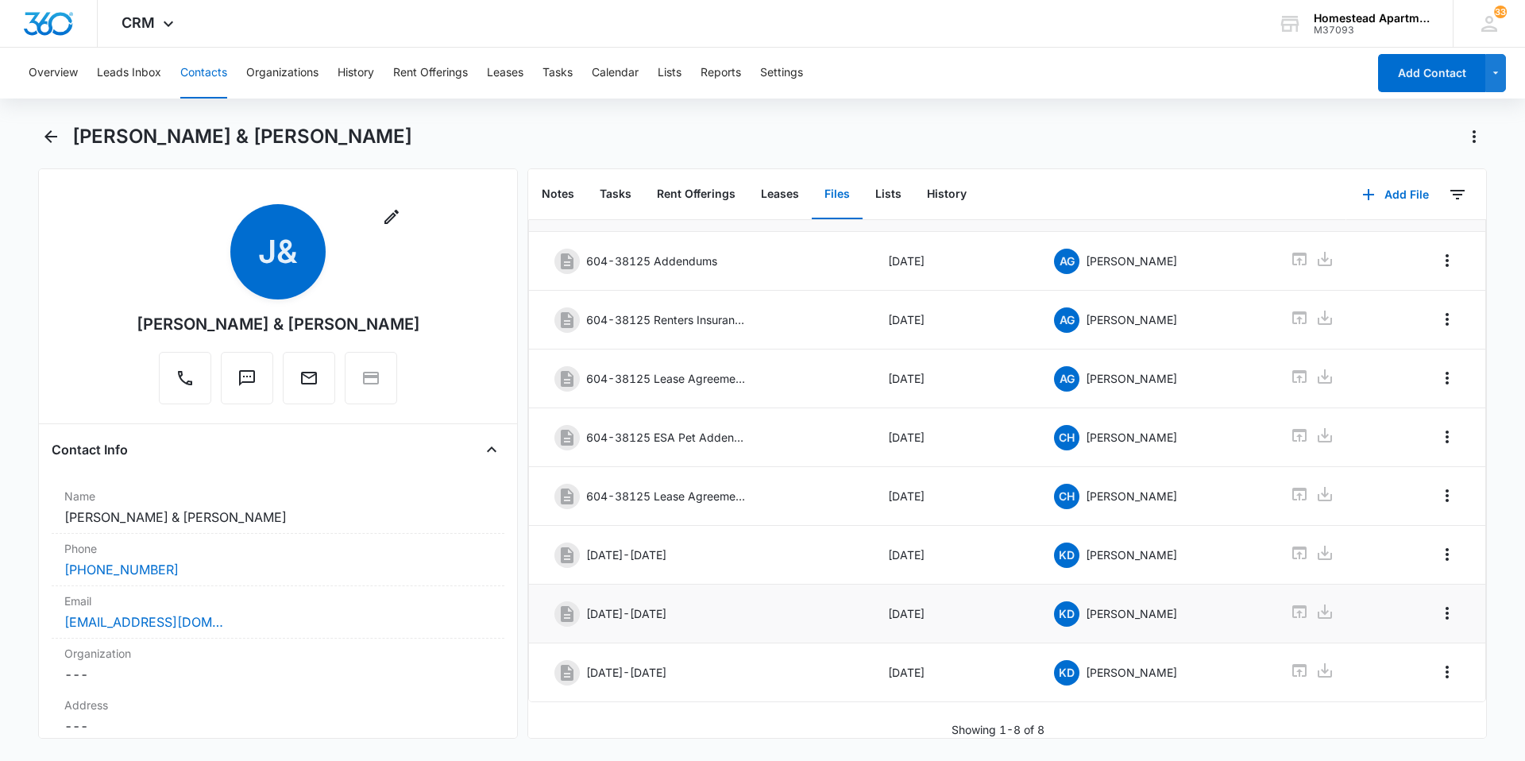
scroll to position [82, 0]
click at [1438, 666] on icon "Overflow Menu" at bounding box center [1447, 671] width 19 height 19
click at [1383, 705] on div "Edit" at bounding box center [1392, 704] width 33 height 11
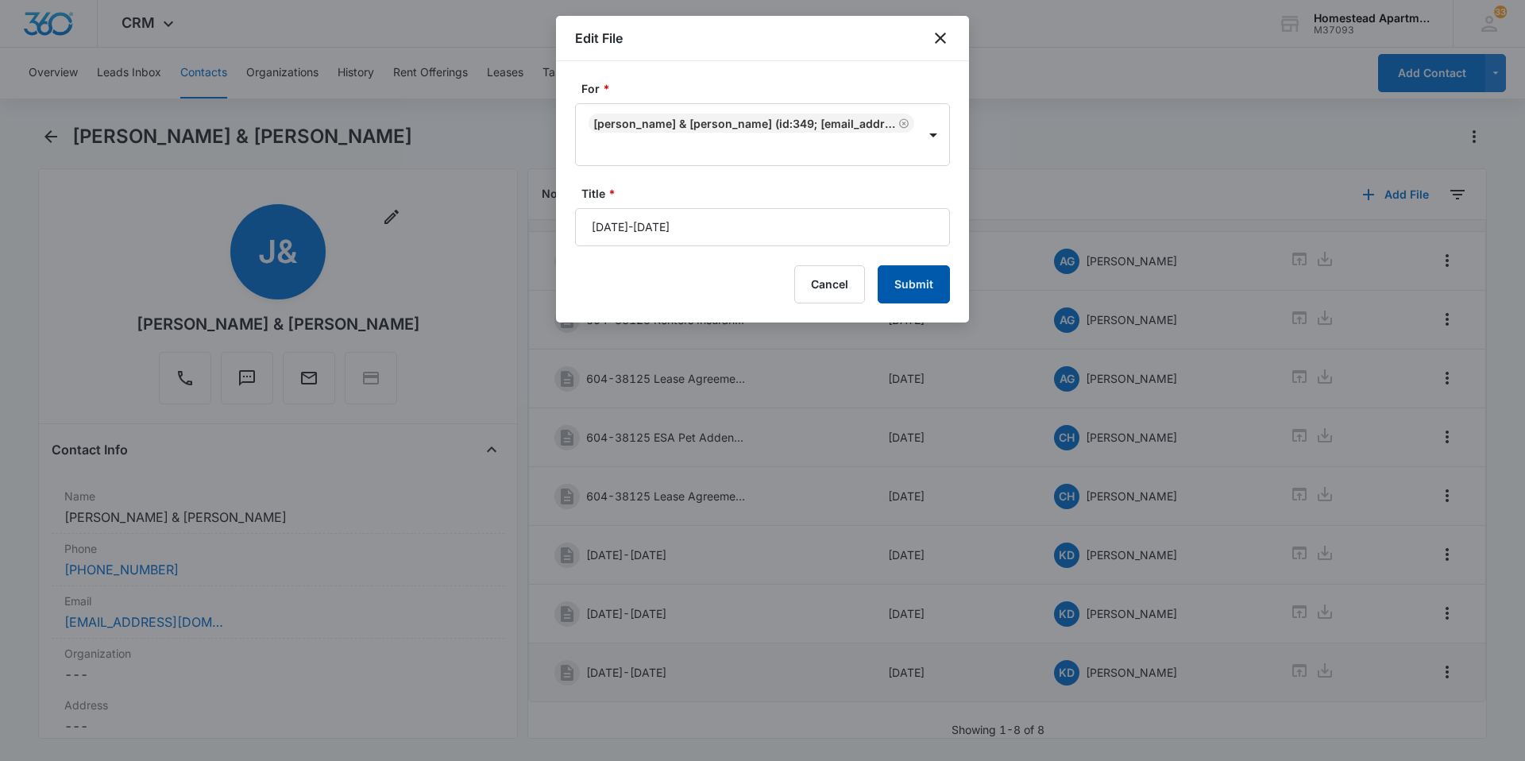
click at [928, 281] on button "Submit" at bounding box center [914, 284] width 72 height 38
